Goal: Task Accomplishment & Management: Use online tool/utility

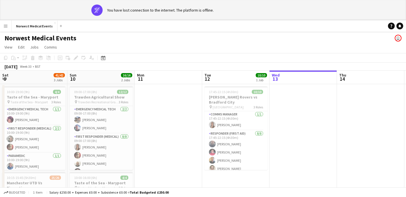
scroll to position [0, 148]
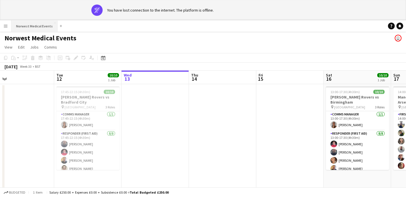
click at [34, 24] on button "Norwest Medical Events Close" at bounding box center [35, 26] width 46 height 11
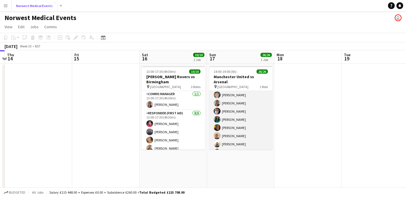
scroll to position [160, 0]
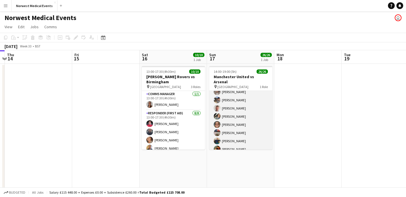
click at [253, 114] on app-card-role "First Responder (Medical) 26/26 14:00-19:00 (5h) [PERSON_NAME] [PERSON_NAME] [P…" at bounding box center [240, 43] width 63 height 224
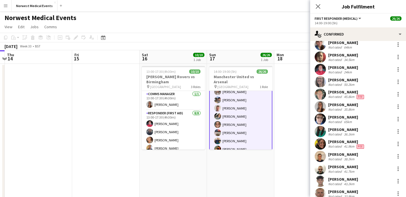
scroll to position [69, 0]
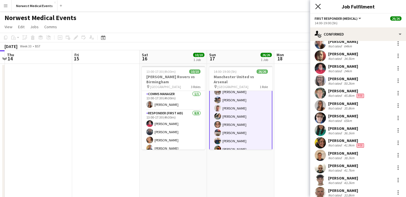
click at [318, 9] on icon "Close pop-in" at bounding box center [317, 6] width 5 height 5
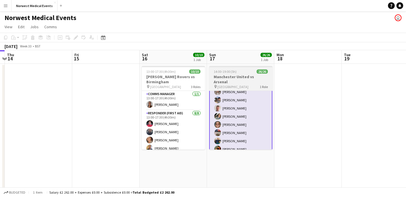
click at [231, 85] on span "[GEOGRAPHIC_DATA]" at bounding box center [232, 87] width 31 height 4
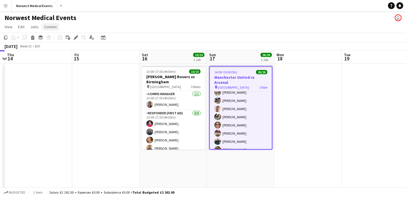
click at [49, 27] on span "Comms" at bounding box center [50, 26] width 13 height 5
click at [113, 124] on app-date-cell at bounding box center [105, 155] width 67 height 183
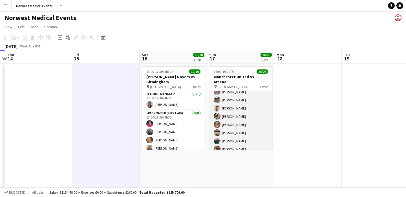
click at [250, 97] on app-card-role "First Responder (Medical) 26/26 14:00-19:00 (5h) [PERSON_NAME] [PERSON_NAME] [P…" at bounding box center [240, 43] width 63 height 224
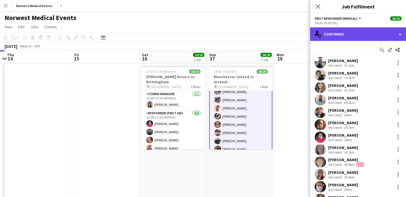
click at [330, 35] on div "single-neutral-actions-check-2 Confirmed" at bounding box center [358, 34] width 96 height 14
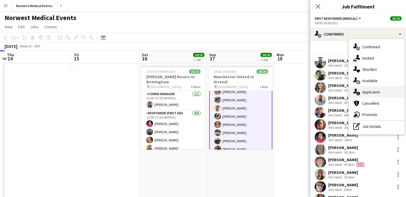
click at [369, 91] on div "single-neutral-actions-information Applicants" at bounding box center [377, 91] width 56 height 11
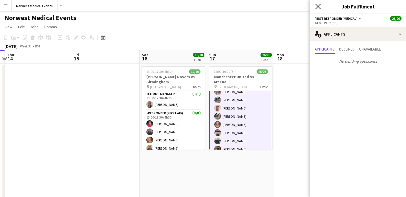
click at [317, 5] on icon "Close pop-in" at bounding box center [317, 6] width 5 height 5
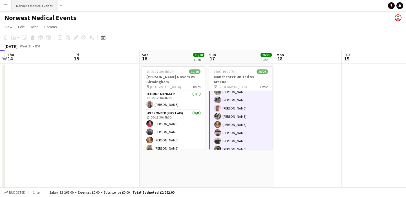
click at [32, 8] on button "Norwest Medical Events Close" at bounding box center [35, 5] width 46 height 11
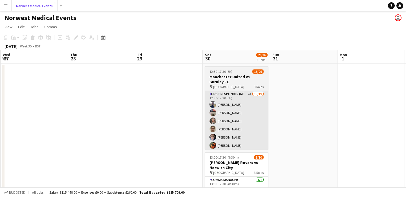
scroll to position [0, 219]
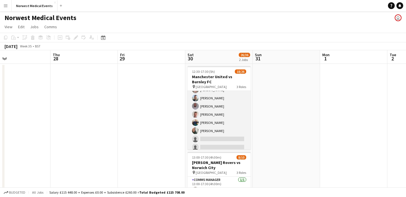
click at [218, 111] on app-card-role "First Responder (Medical) 2A 15/19 12:30-17:30 (5h) [PERSON_NAME] [PERSON_NAME]…" at bounding box center [219, 86] width 63 height 166
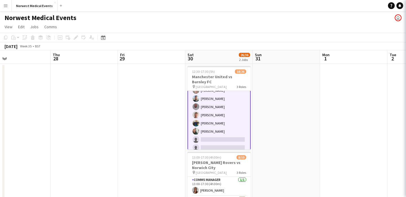
scroll to position [89, 0]
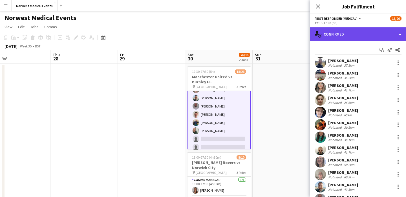
click at [359, 33] on div "single-neutral-actions-check-2 Confirmed" at bounding box center [358, 34] width 96 height 14
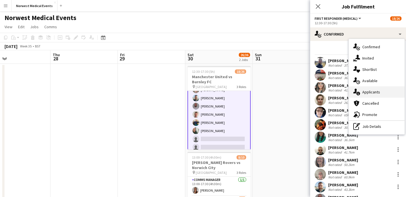
click at [372, 93] on div "single-neutral-actions-information Applicants" at bounding box center [377, 91] width 56 height 11
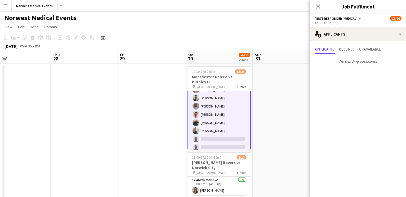
click at [317, 4] on icon "Close pop-in" at bounding box center [318, 6] width 5 height 5
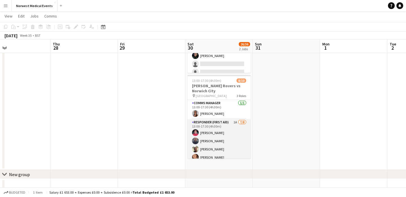
scroll to position [56, 0]
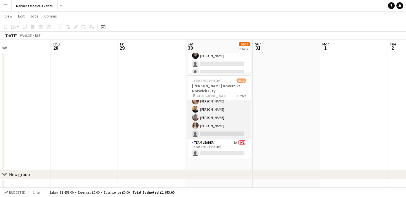
click at [223, 125] on app-card-role "Responder (First Aid) 1A [DATE] 13:00-17:30 (4h30m) [PERSON_NAME] [PERSON_NAME]…" at bounding box center [219, 101] width 63 height 76
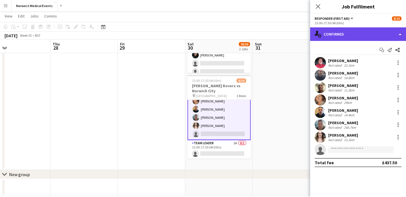
click at [343, 36] on div "single-neutral-actions-check-2 Confirmed" at bounding box center [358, 34] width 96 height 14
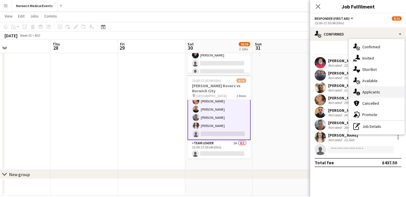
click at [378, 91] on div "single-neutral-actions-information Applicants" at bounding box center [377, 91] width 56 height 11
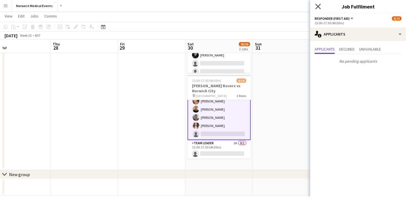
click at [319, 5] on icon at bounding box center [317, 6] width 5 height 5
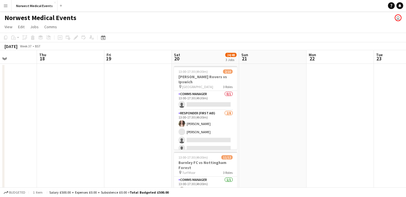
scroll to position [0, 195]
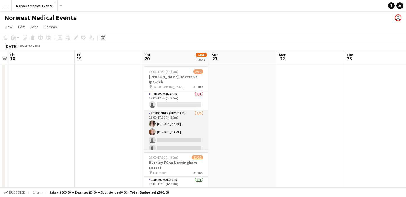
click at [189, 123] on app-card-role "Responder (First Aid) [DATE] 13:00-17:30 (4h30m) [PERSON_NAME] [PERSON_NAME] si…" at bounding box center [175, 148] width 63 height 76
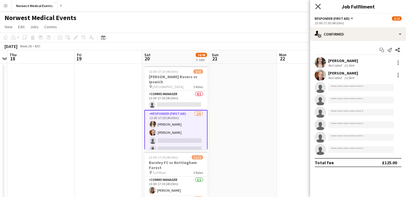
click at [317, 6] on icon "Close pop-in" at bounding box center [317, 6] width 5 height 5
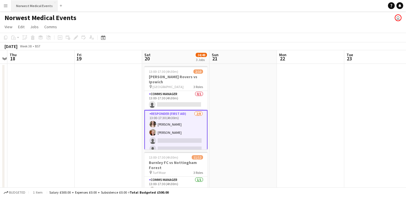
click at [22, 3] on button "Norwest Medical Events Close" at bounding box center [35, 5] width 46 height 11
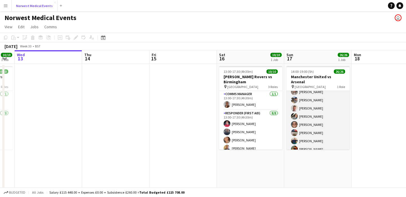
scroll to position [7, 0]
